Goal: Task Accomplishment & Management: Manage account settings

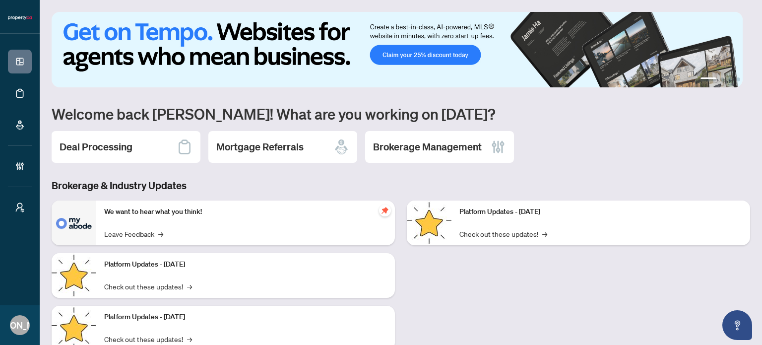
click at [421, 156] on div "Brokerage Management" at bounding box center [439, 147] width 149 height 32
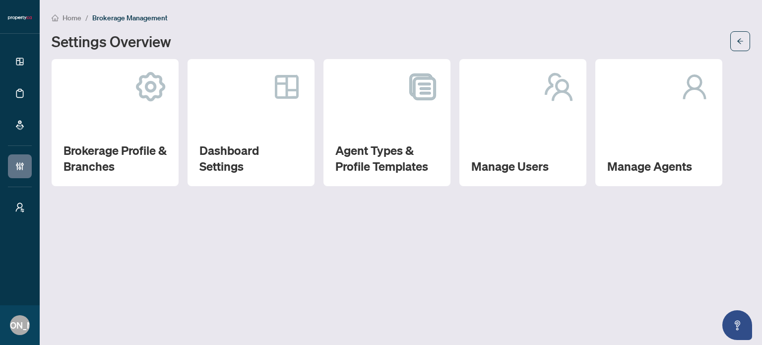
click at [631, 133] on div "Manage Agents" at bounding box center [659, 122] width 127 height 127
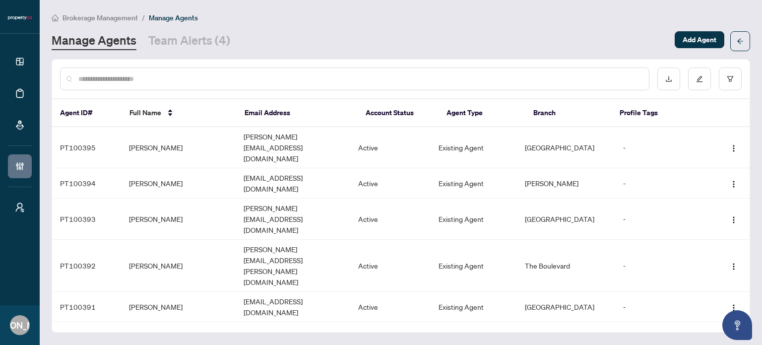
click at [322, 78] on input "text" at bounding box center [359, 78] width 563 height 11
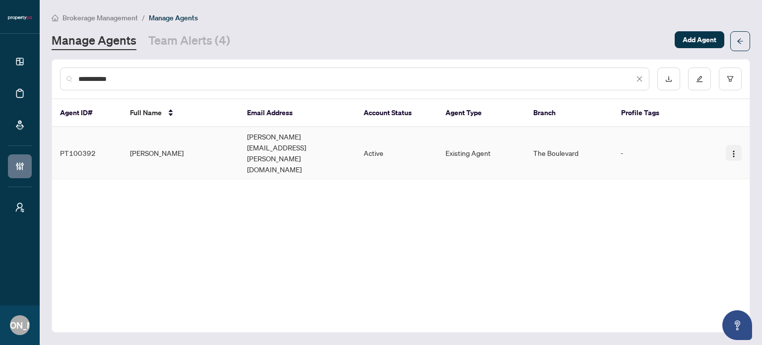
type input "**********"
click at [731, 150] on img "button" at bounding box center [734, 154] width 8 height 8
click at [693, 175] on span "Reset Password" at bounding box center [707, 173] width 54 height 11
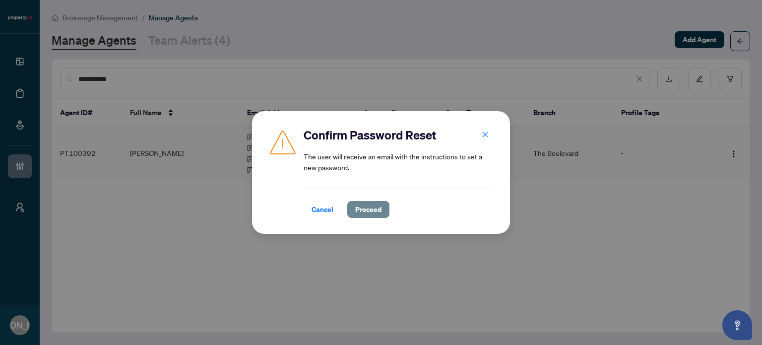
click at [377, 205] on span "Proceed" at bounding box center [368, 209] width 26 height 16
